Goal: Obtain resource: Download file/media

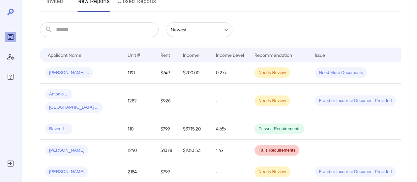
scroll to position [97, 0]
click at [111, 73] on div "[PERSON_NAME] ..." at bounding box center [81, 72] width 72 height 11
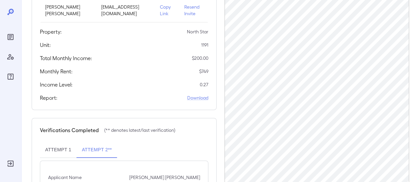
scroll to position [191, 0]
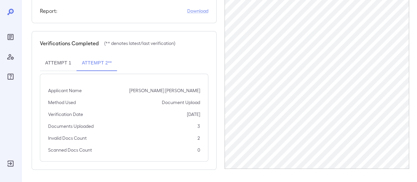
click at [49, 60] on button "Attempt 1" at bounding box center [58, 63] width 37 height 16
click at [85, 61] on button "Attempt 2**" at bounding box center [97, 63] width 41 height 16
click at [205, 10] on link "Download" at bounding box center [197, 11] width 21 height 7
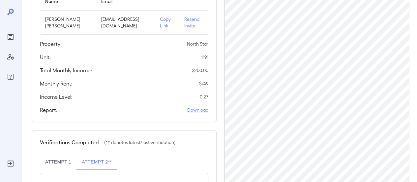
scroll to position [59, 0]
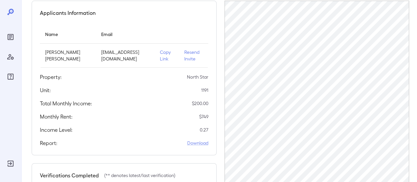
click at [160, 55] on p "Copy Link" at bounding box center [167, 55] width 14 height 13
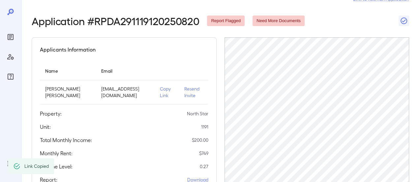
scroll to position [0, 0]
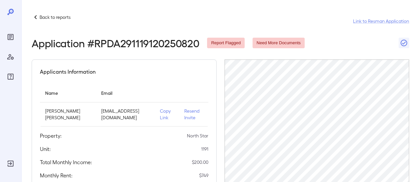
click at [47, 15] on p "Back to reports" at bounding box center [55, 17] width 31 height 7
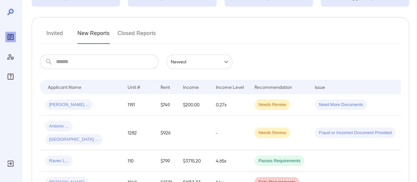
scroll to position [66, 0]
